Goal: Task Accomplishment & Management: Manage account settings

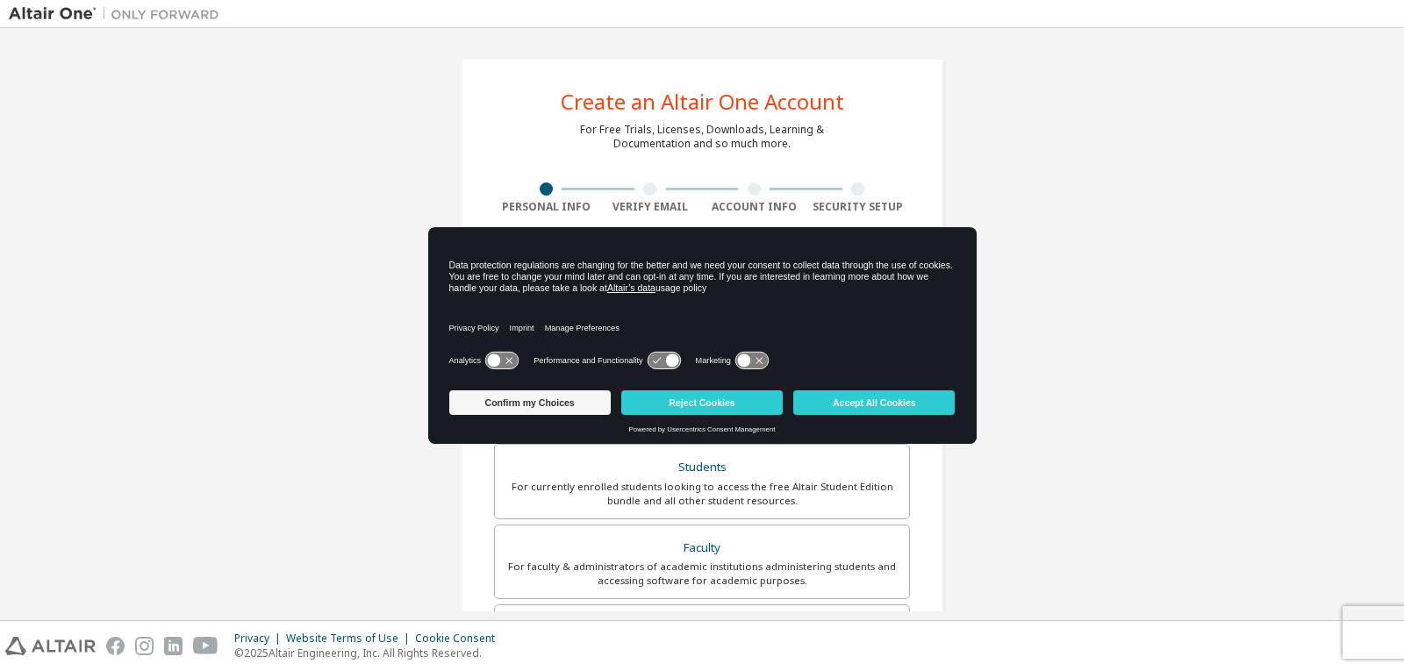
click at [747, 260] on div "Data protection regulations are changing for the better and we need your consen…" at bounding box center [702, 277] width 506 height 34
click at [859, 401] on button "Accept All Cookies" at bounding box center [873, 403] width 161 height 25
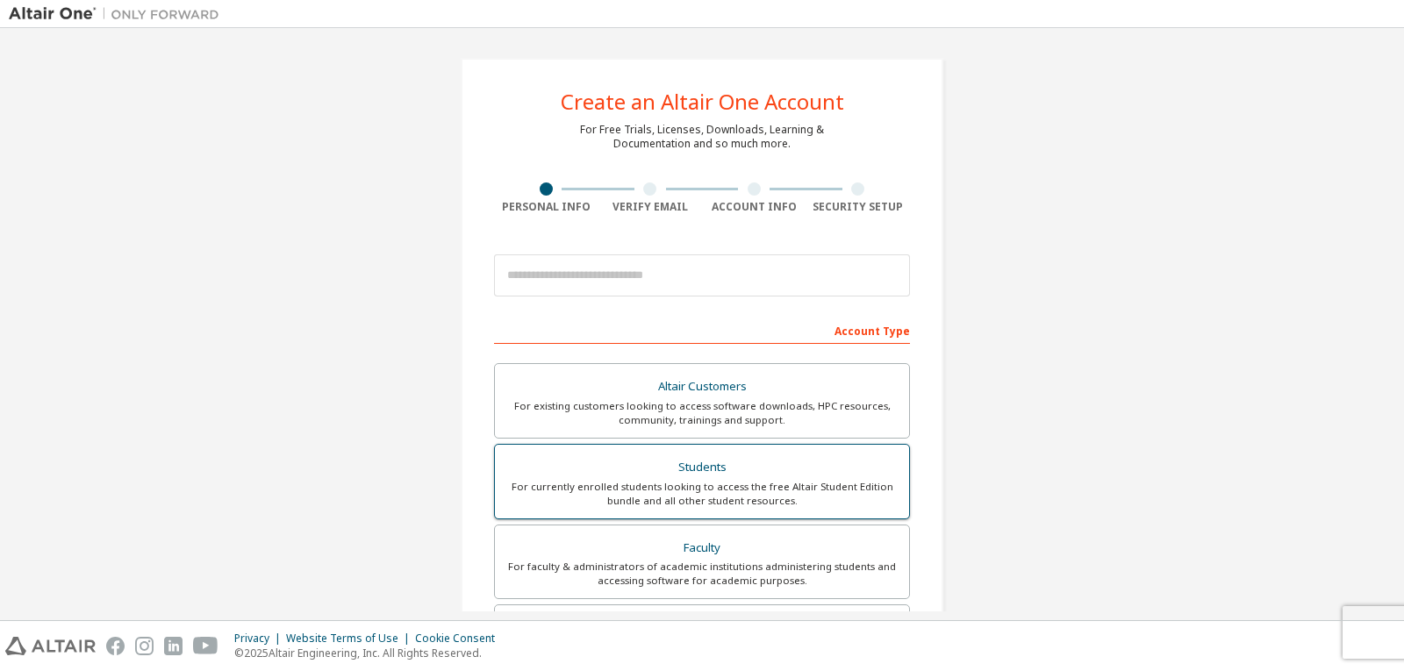
click at [691, 473] on div "Students" at bounding box center [701, 467] width 393 height 25
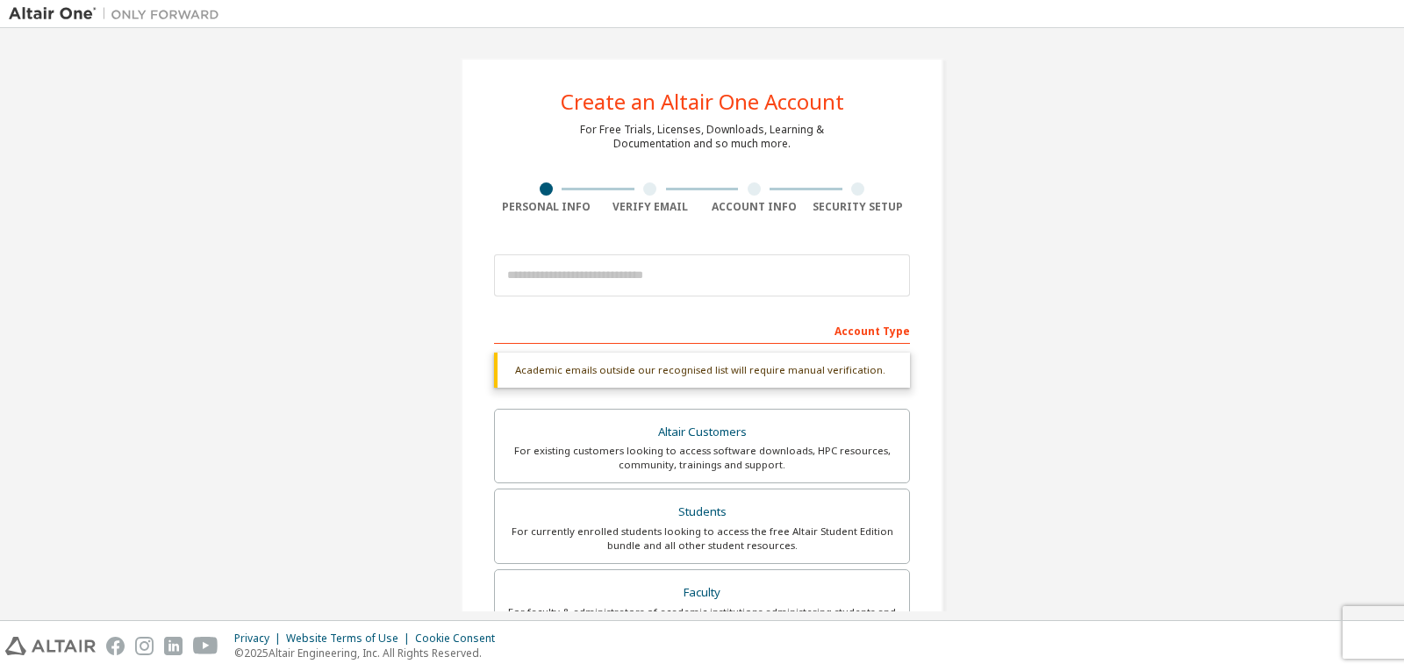
click at [630, 303] on div at bounding box center [702, 276] width 416 height 60
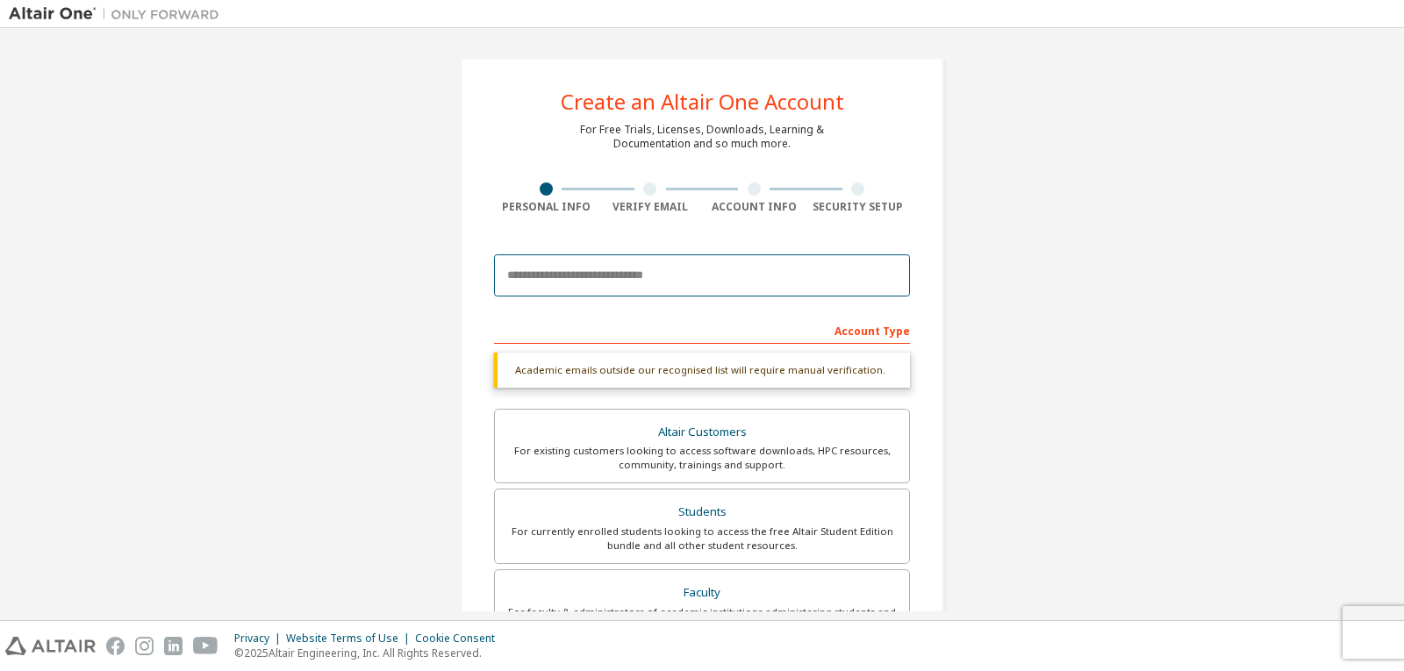
click at [627, 284] on input "email" at bounding box center [702, 276] width 416 height 42
type input "**********"
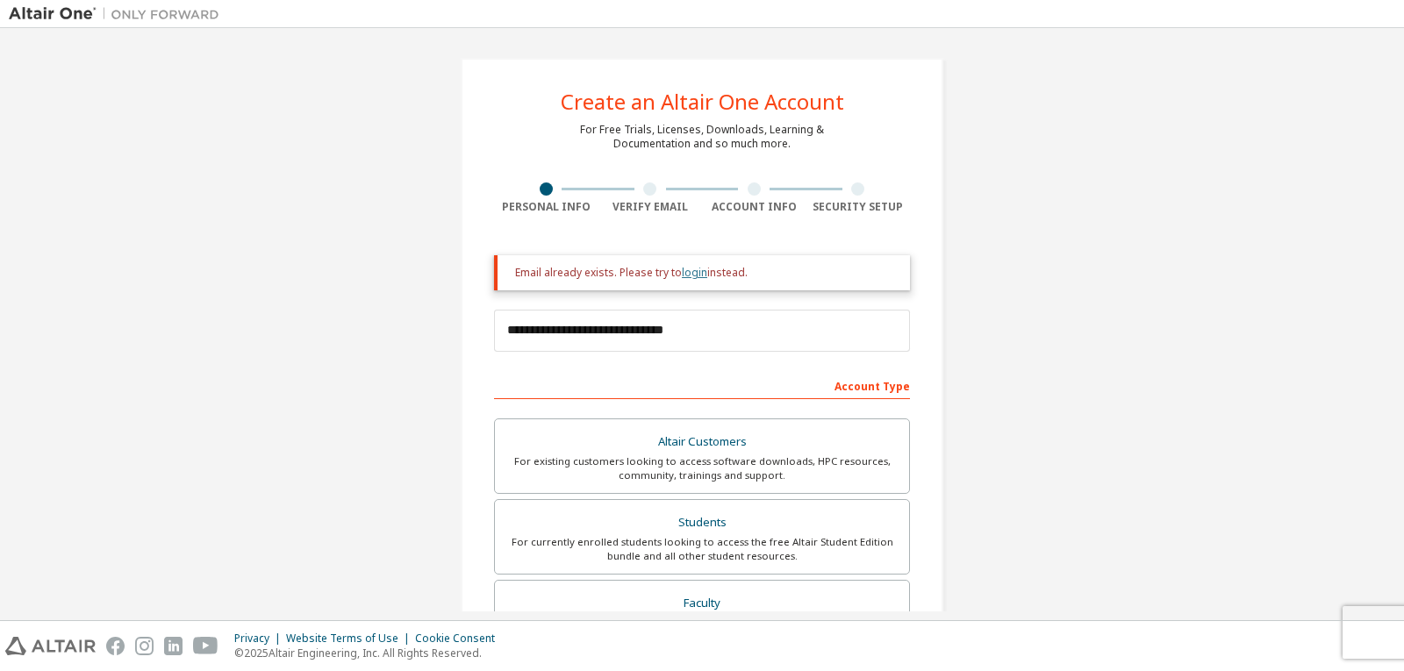
click at [682, 274] on link "login" at bounding box center [694, 272] width 25 height 15
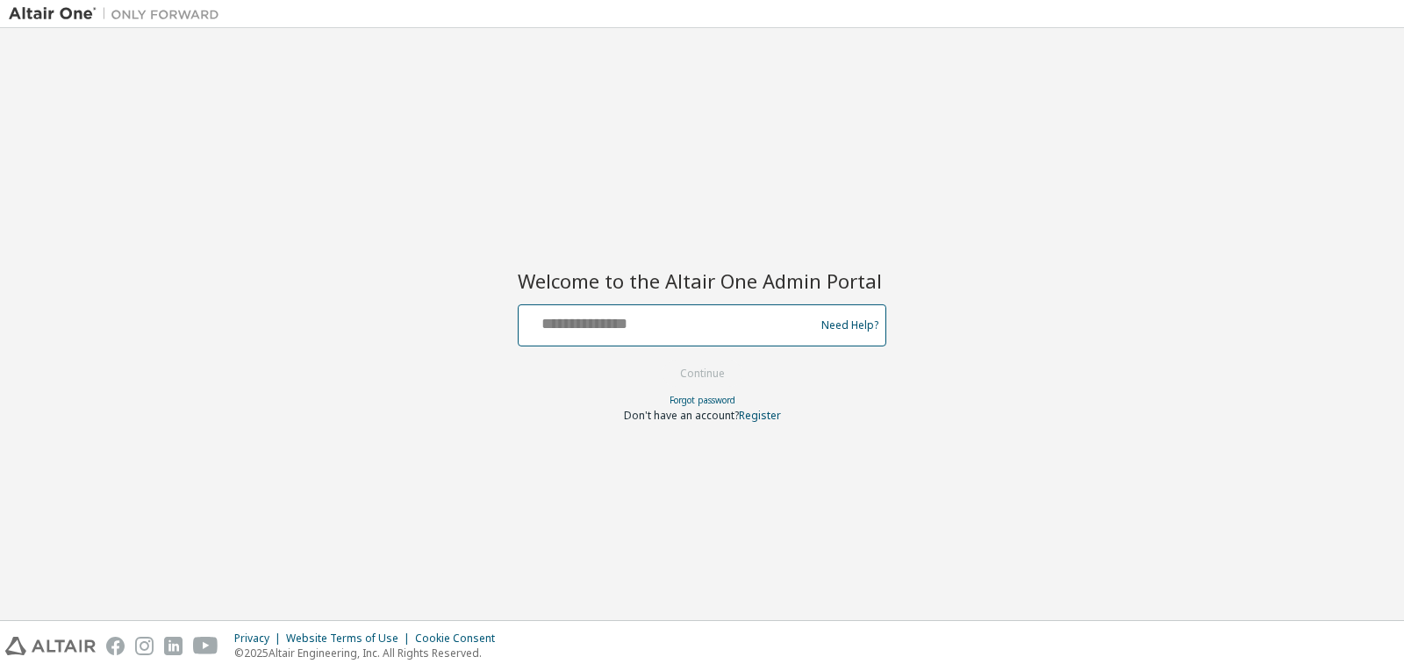
click at [673, 329] on input "text" at bounding box center [669, 321] width 287 height 25
click at [844, 326] on link "Need Help?" at bounding box center [849, 325] width 57 height 1
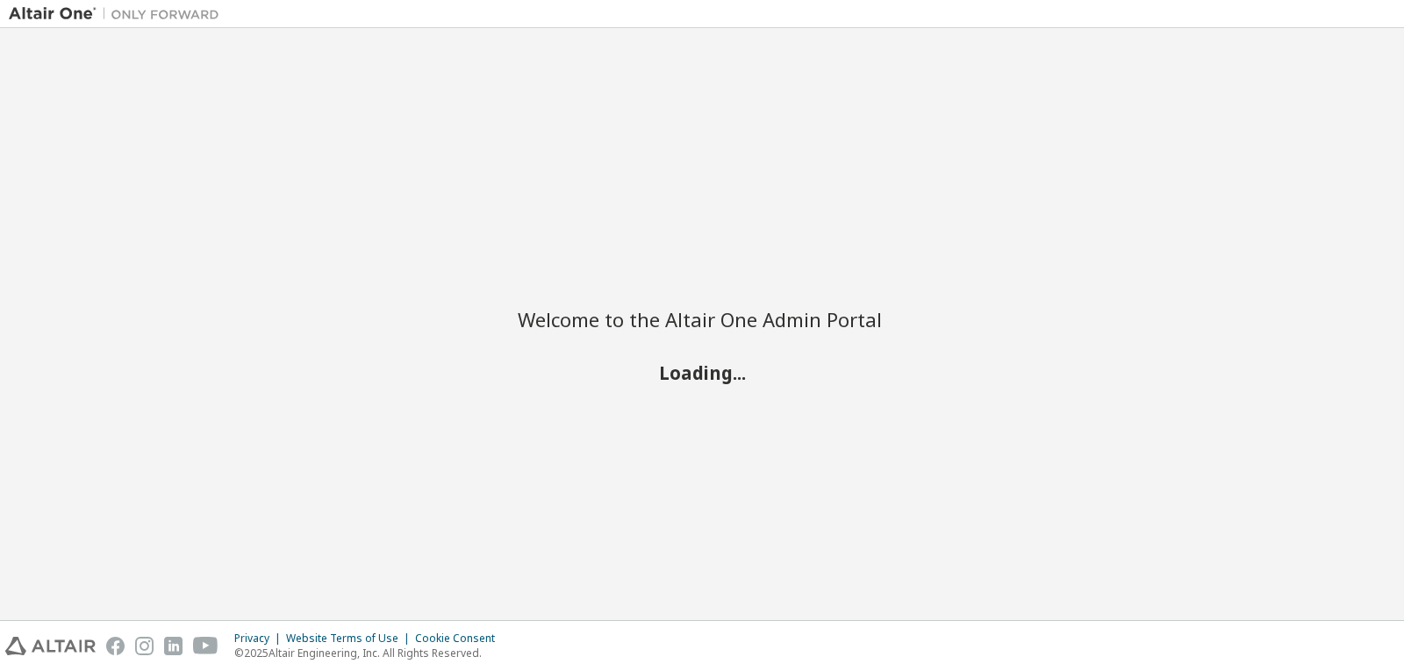
click at [733, 362] on h2 "Loading..." at bounding box center [702, 372] width 369 height 23
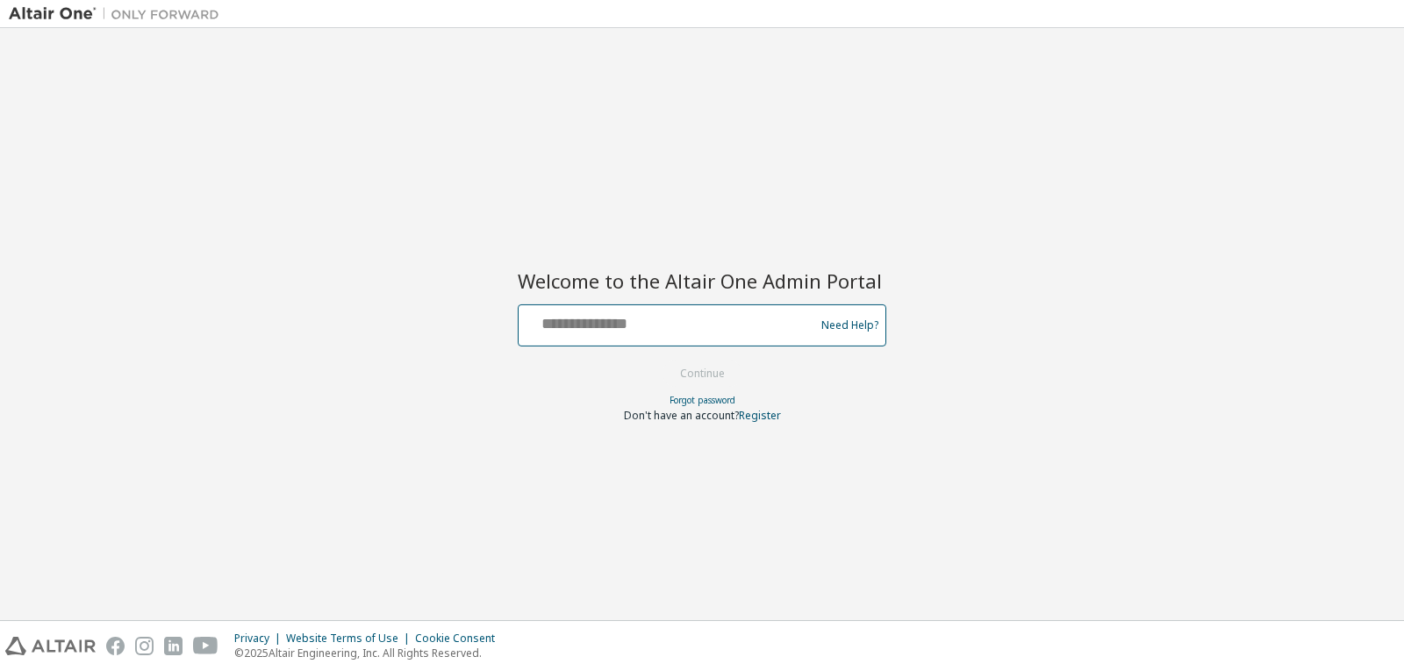
click at [641, 326] on input "text" at bounding box center [669, 321] width 287 height 25
type input "**********"
click at [662, 361] on button "Continue" at bounding box center [703, 374] width 82 height 26
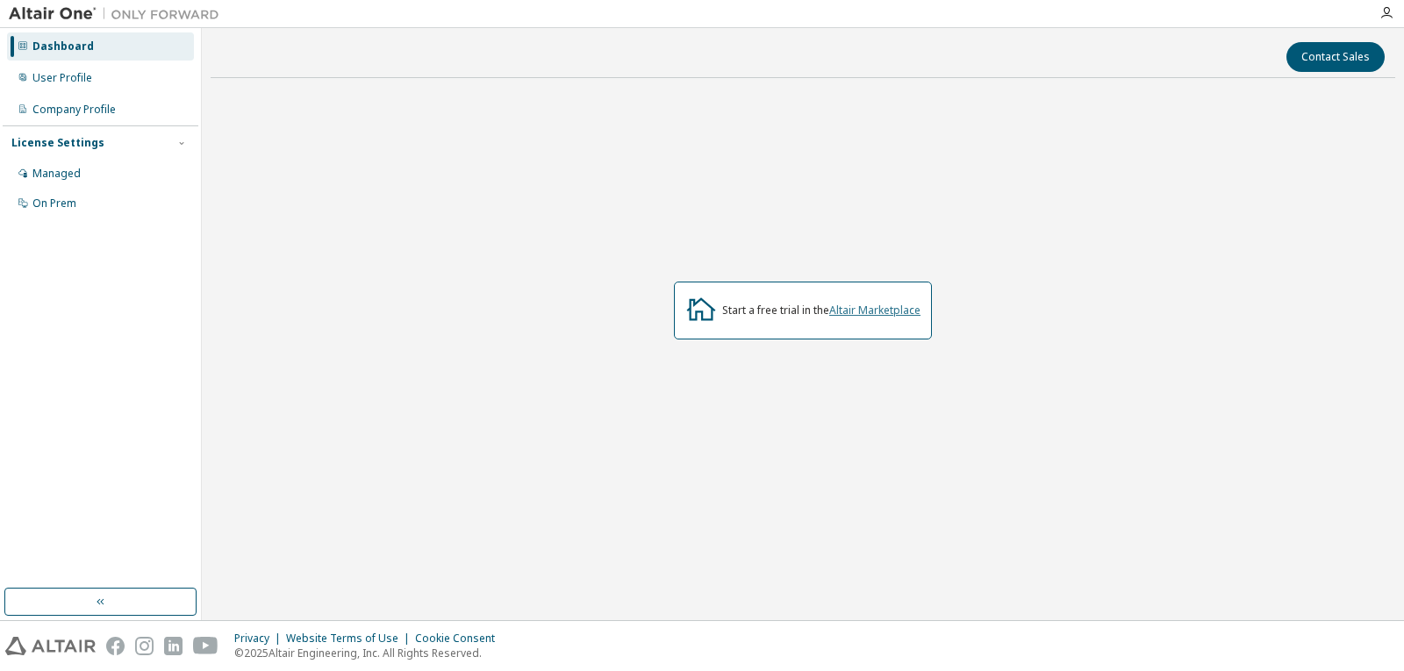
click at [902, 312] on link "Altair Marketplace" at bounding box center [874, 310] width 91 height 15
